Goal: Transaction & Acquisition: Purchase product/service

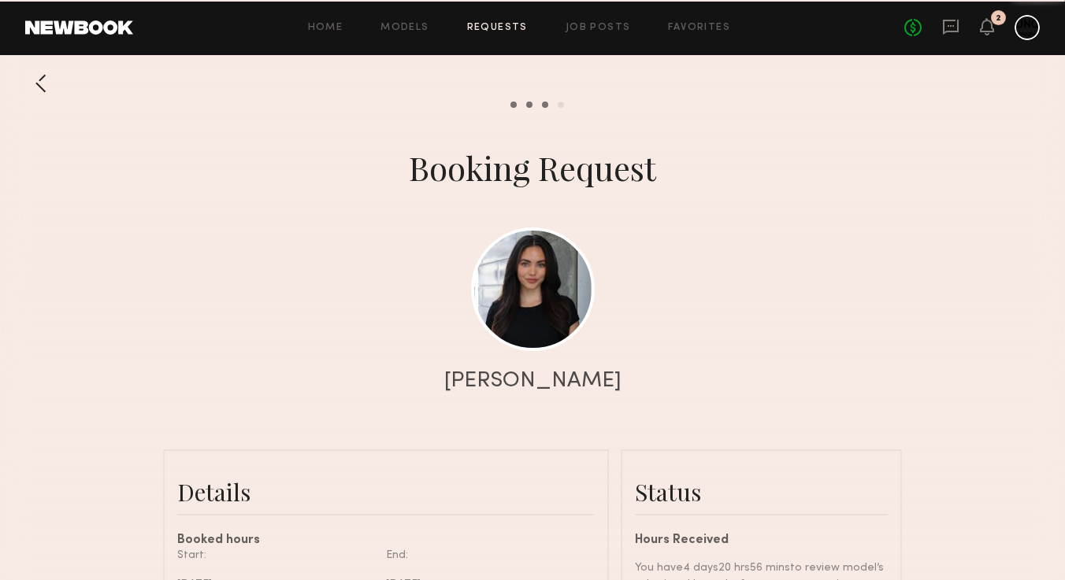
click at [984, 36] on div "2" at bounding box center [987, 28] width 14 height 20
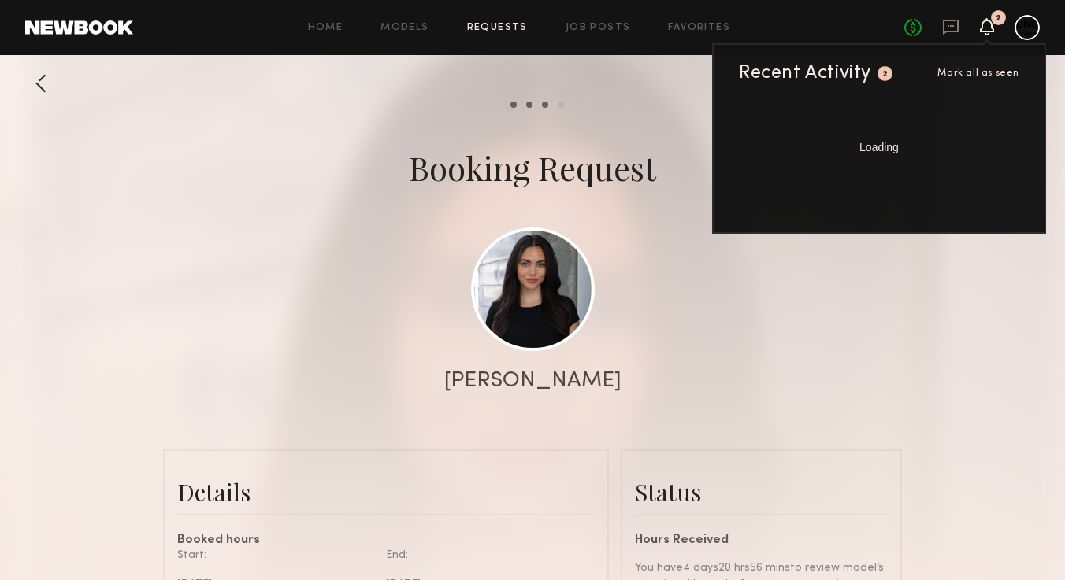
scroll to position [1560, 0]
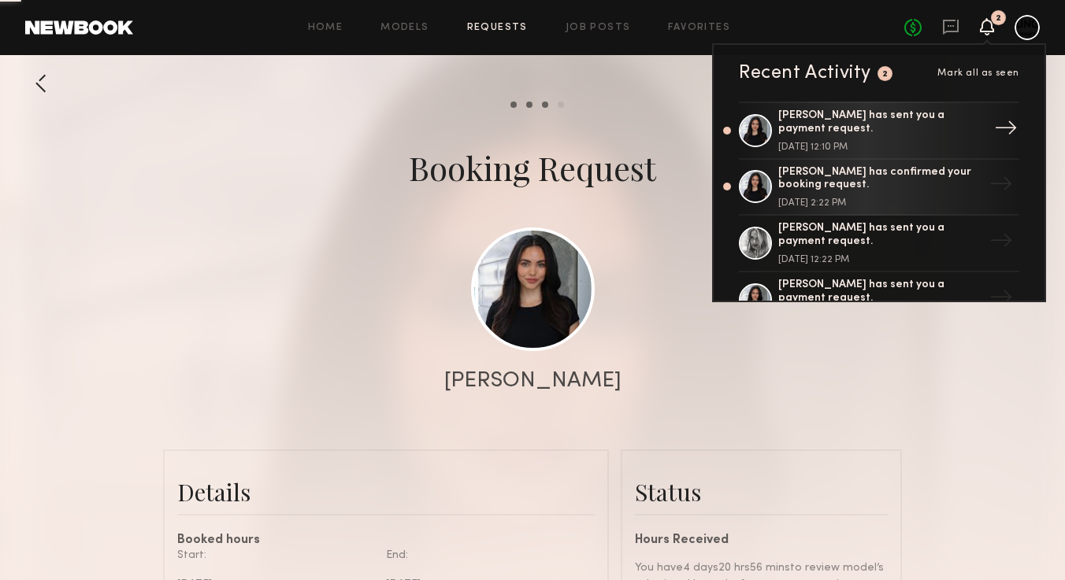
click at [858, 121] on div "[PERSON_NAME] has sent you a payment request." at bounding box center [880, 122] width 205 height 27
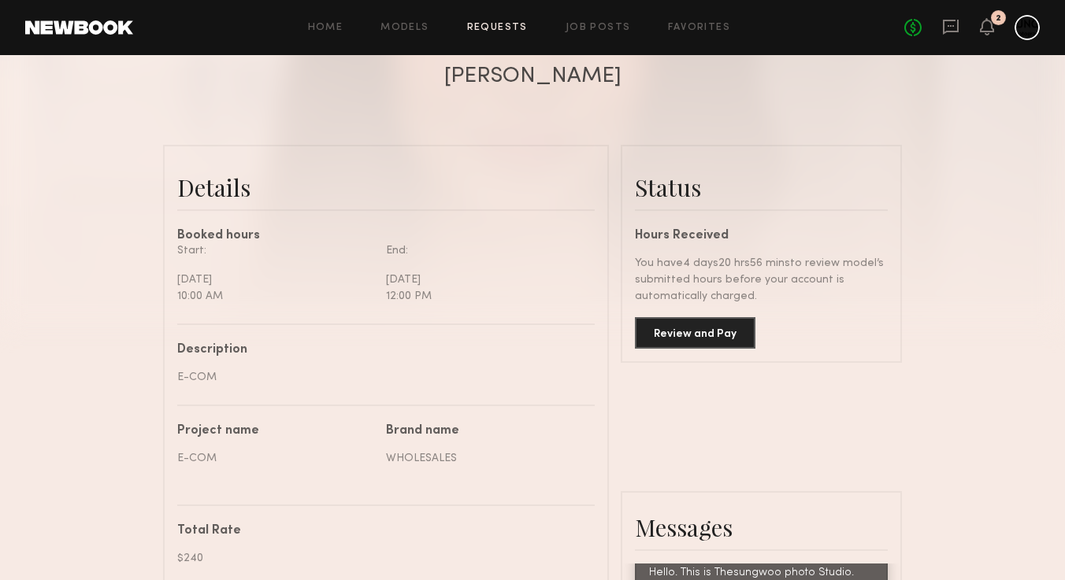
scroll to position [325, 0]
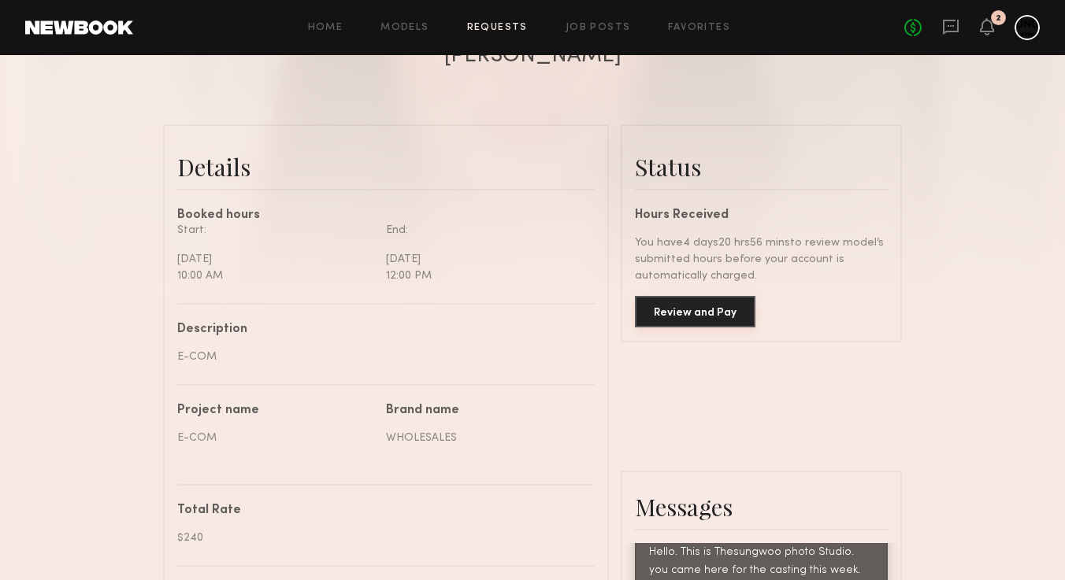
click at [715, 318] on button "Review and Pay" at bounding box center [695, 311] width 120 height 31
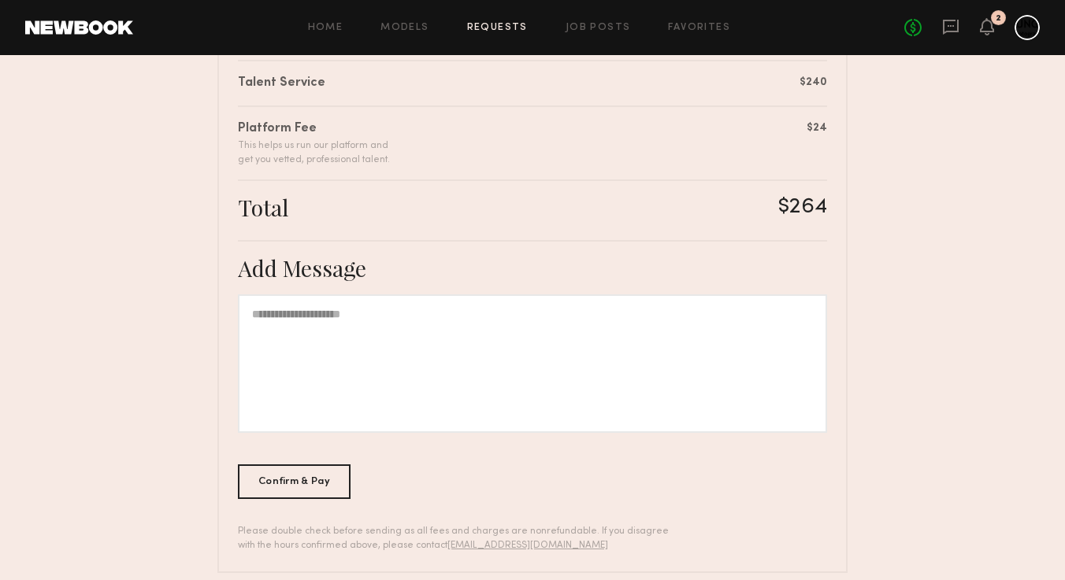
scroll to position [426, 0]
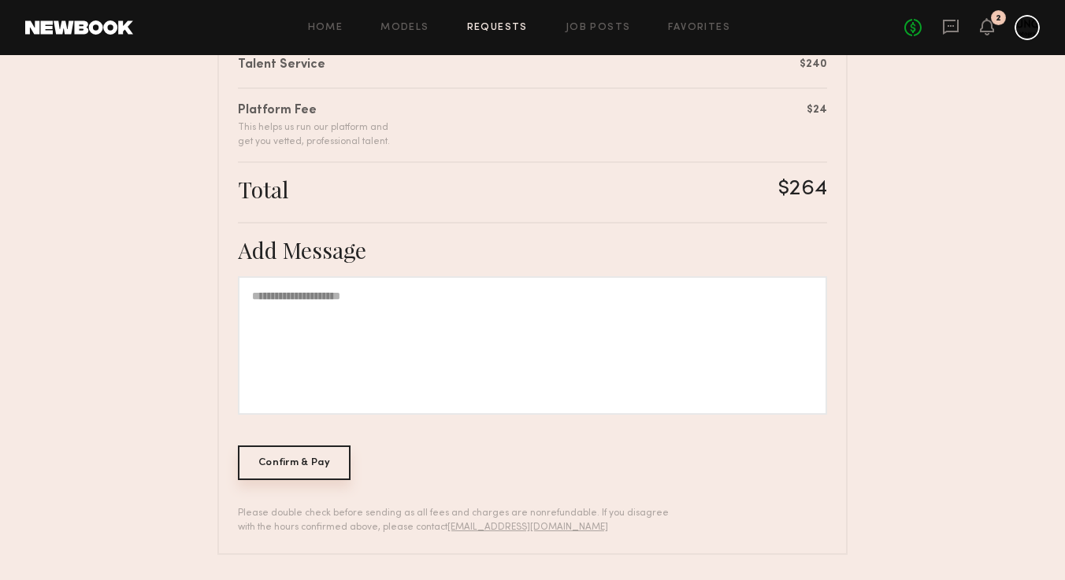
click at [296, 461] on div "Confirm & Pay" at bounding box center [294, 463] width 113 height 35
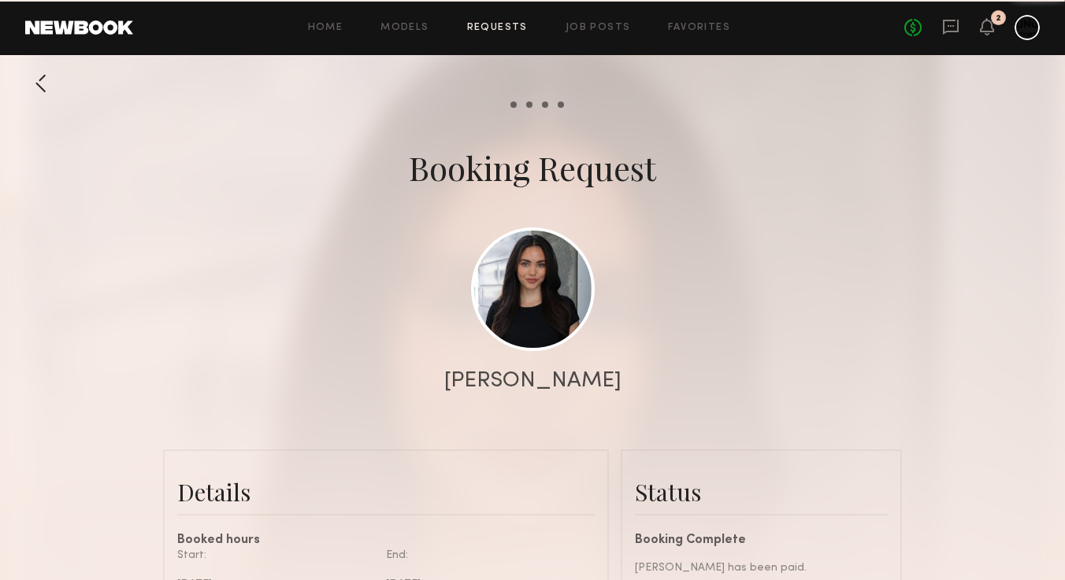
scroll to position [1577, 0]
